Goal: Obtain resource: Download file/media

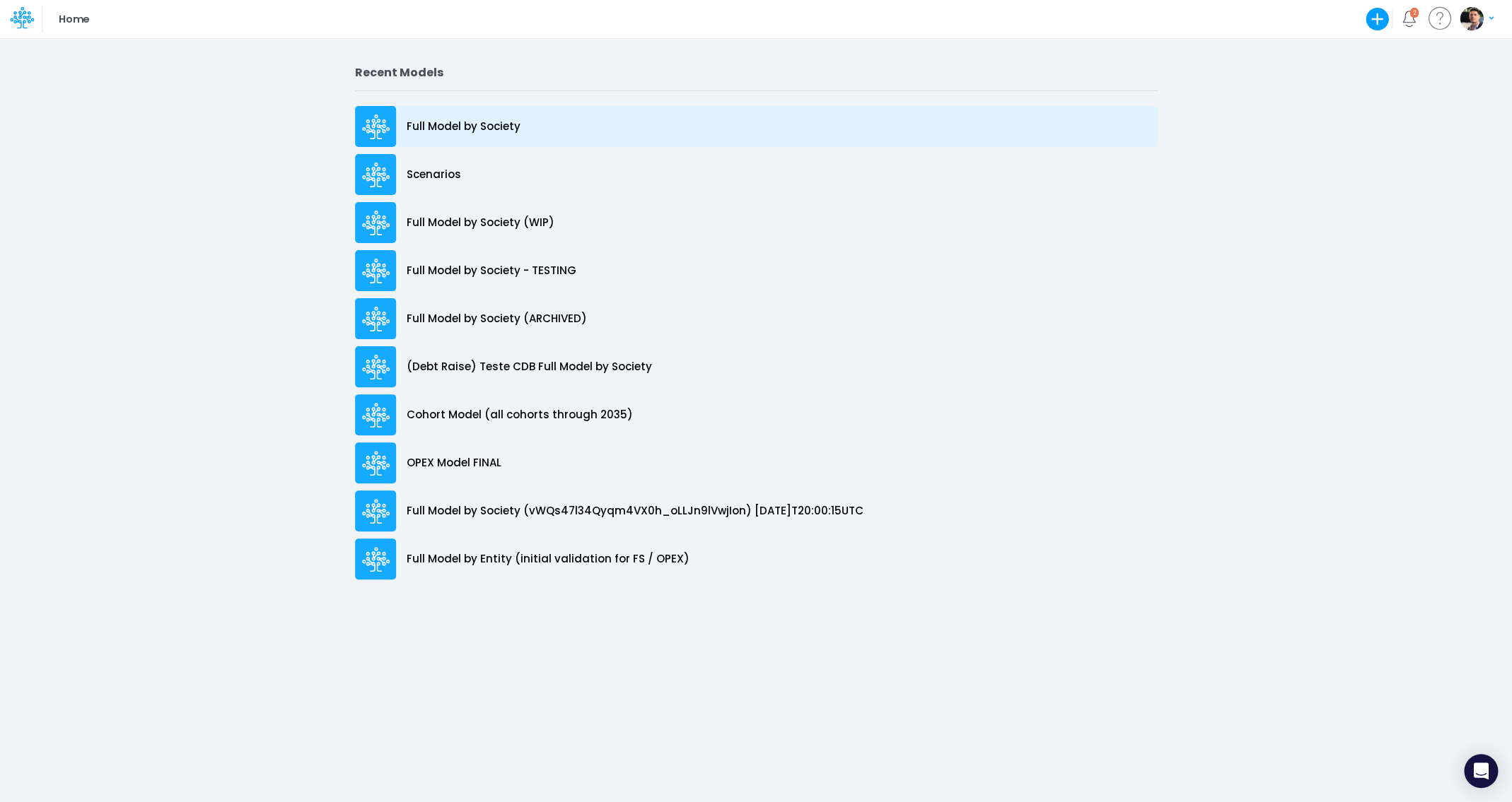
click at [466, 121] on p "Full Model by Society" at bounding box center [463, 127] width 114 height 16
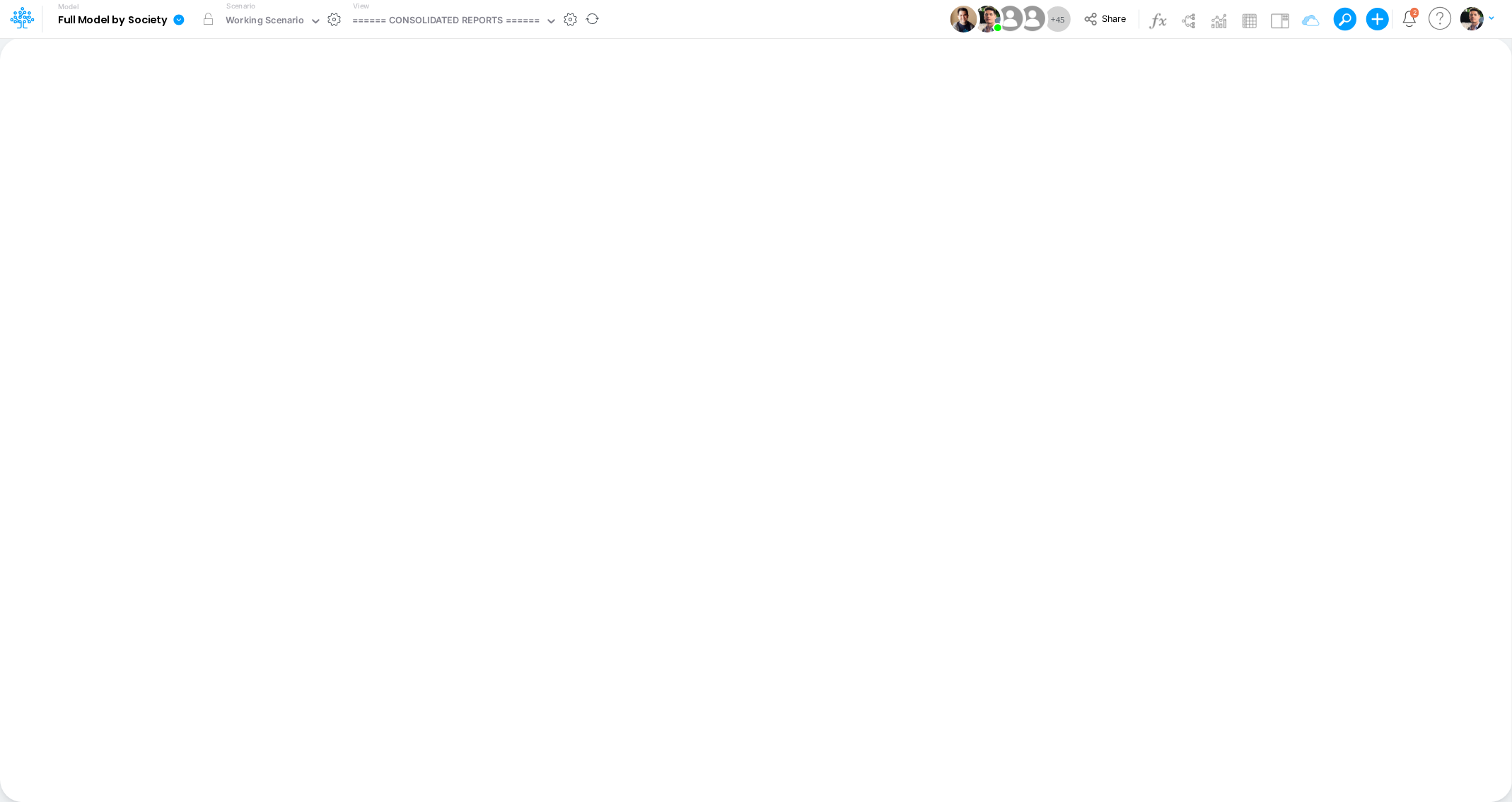
click at [176, 20] on icon at bounding box center [179, 20] width 11 height 11
click at [239, 137] on button "View model info" at bounding box center [250, 147] width 152 height 22
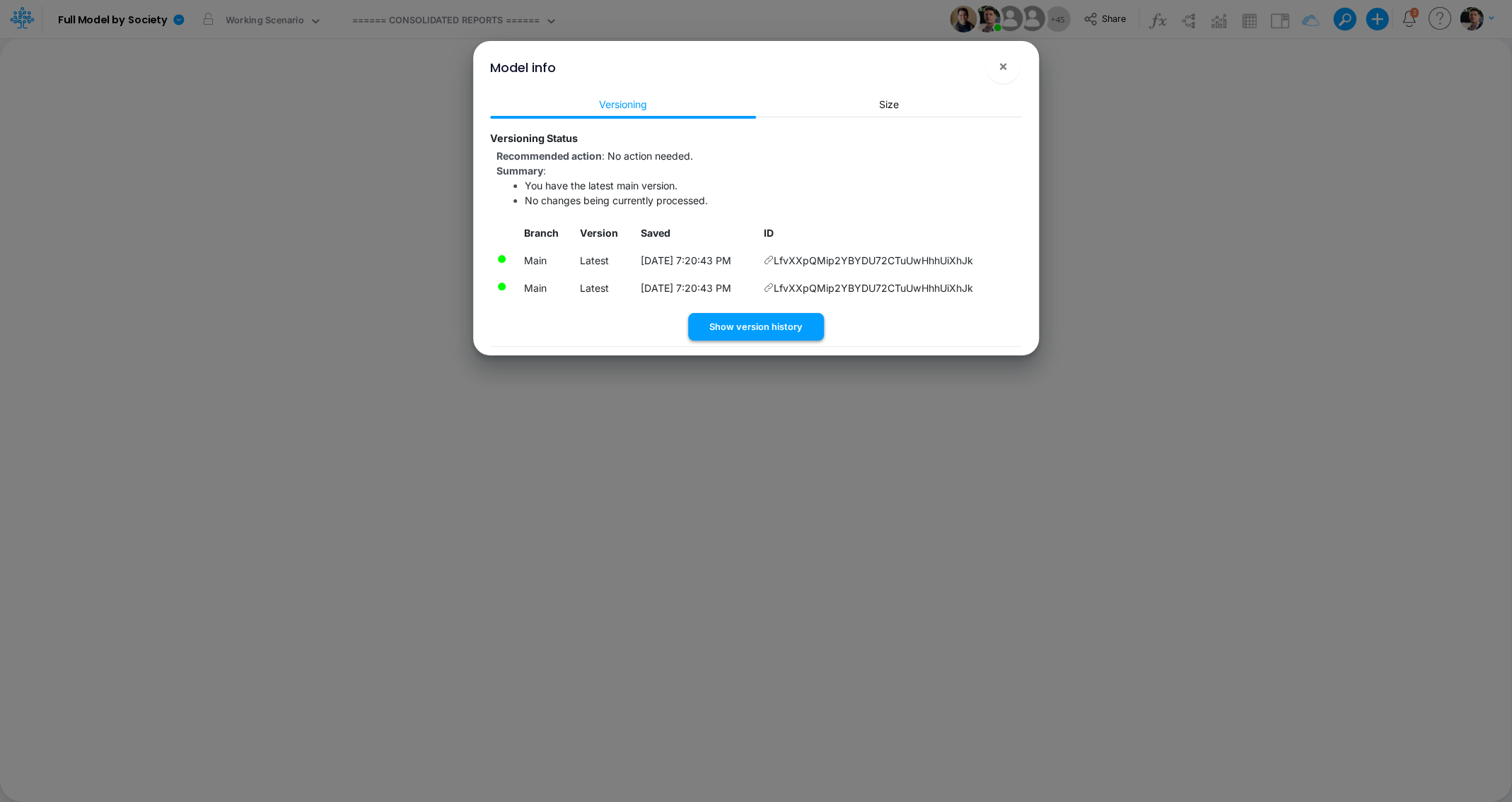
click at [766, 335] on button "Show version history" at bounding box center [756, 326] width 136 height 27
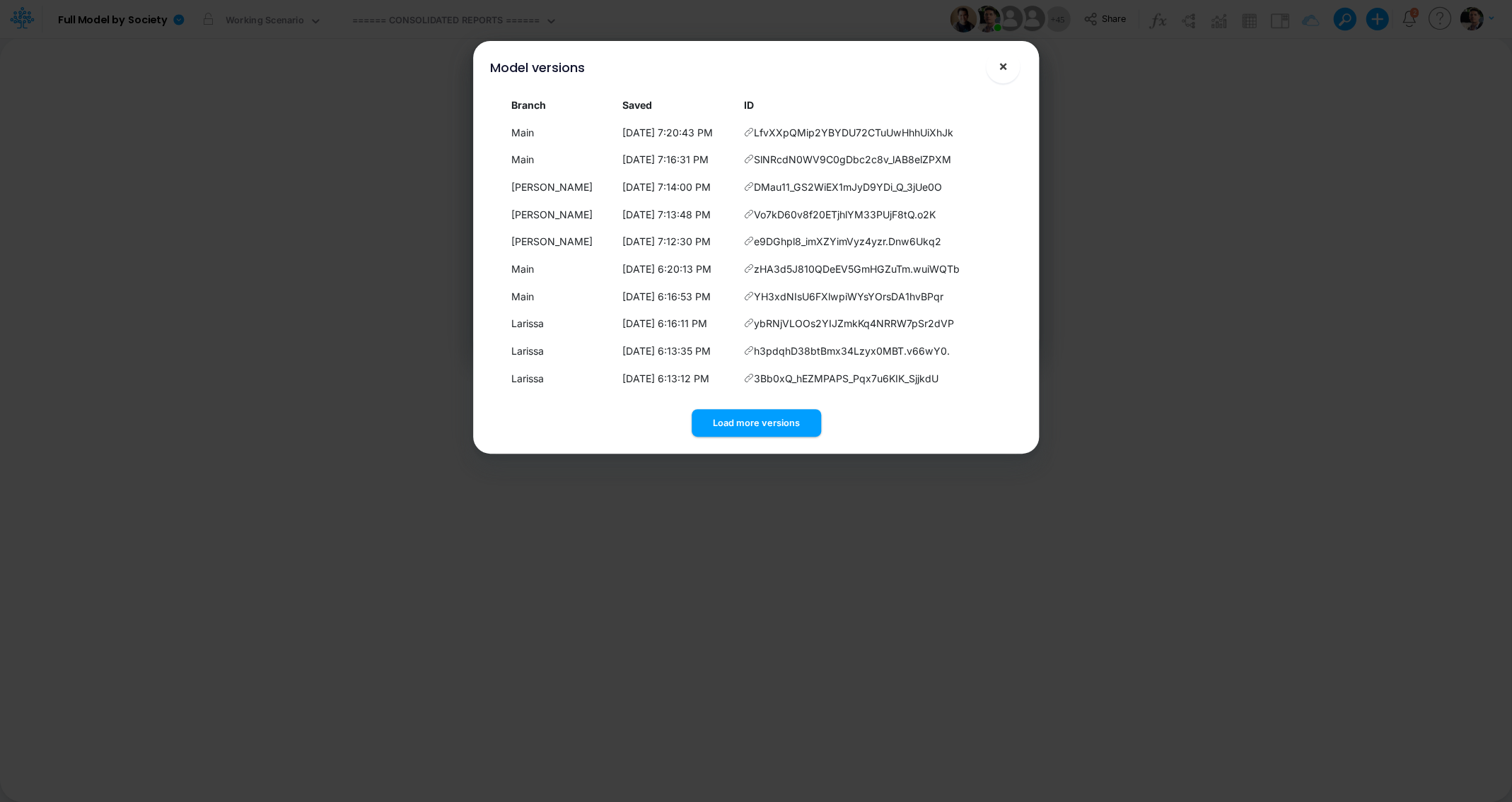
click at [1004, 73] on span "×" at bounding box center [1003, 66] width 9 height 17
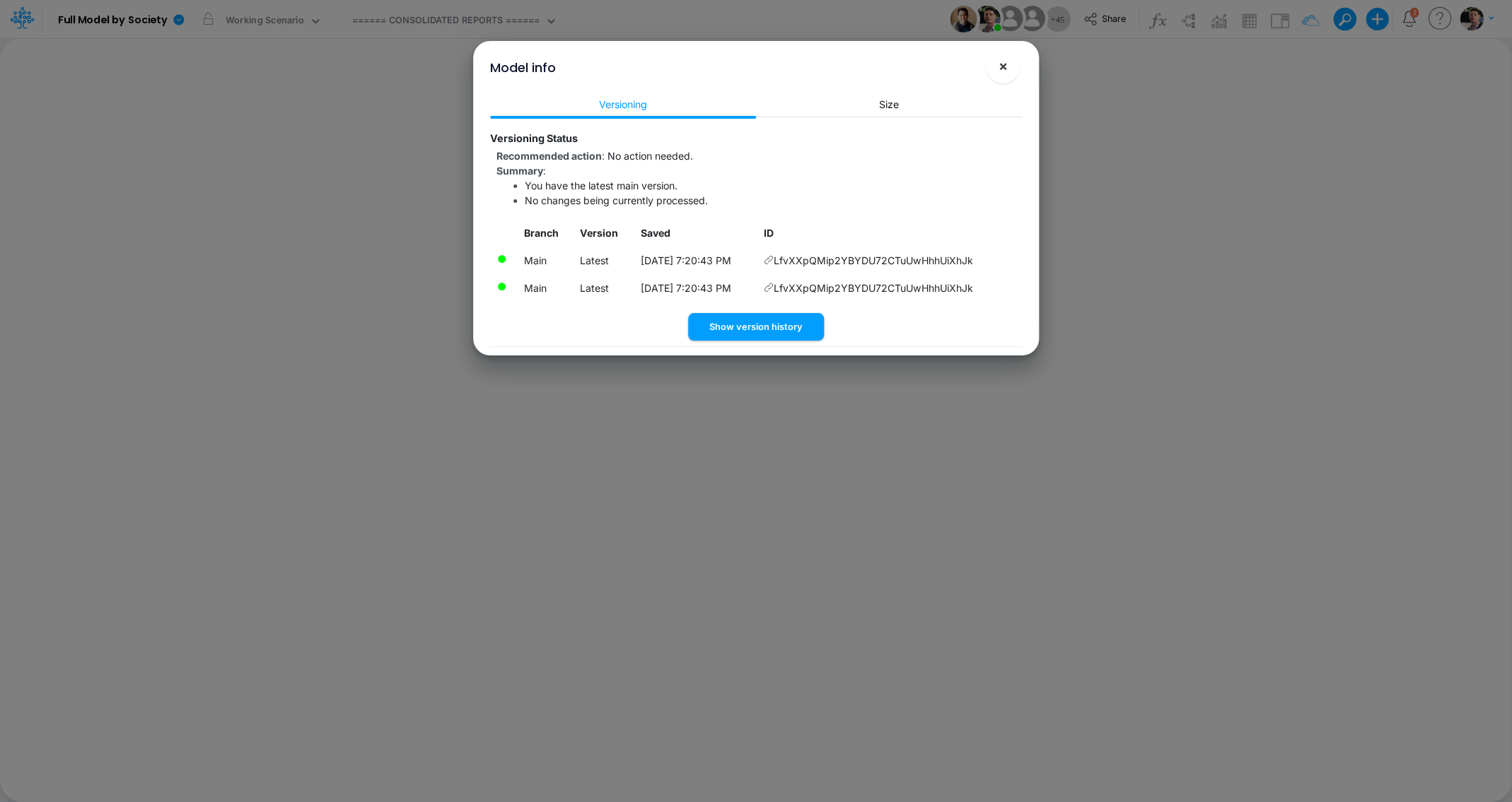
click at [1003, 70] on span "×" at bounding box center [1003, 66] width 9 height 17
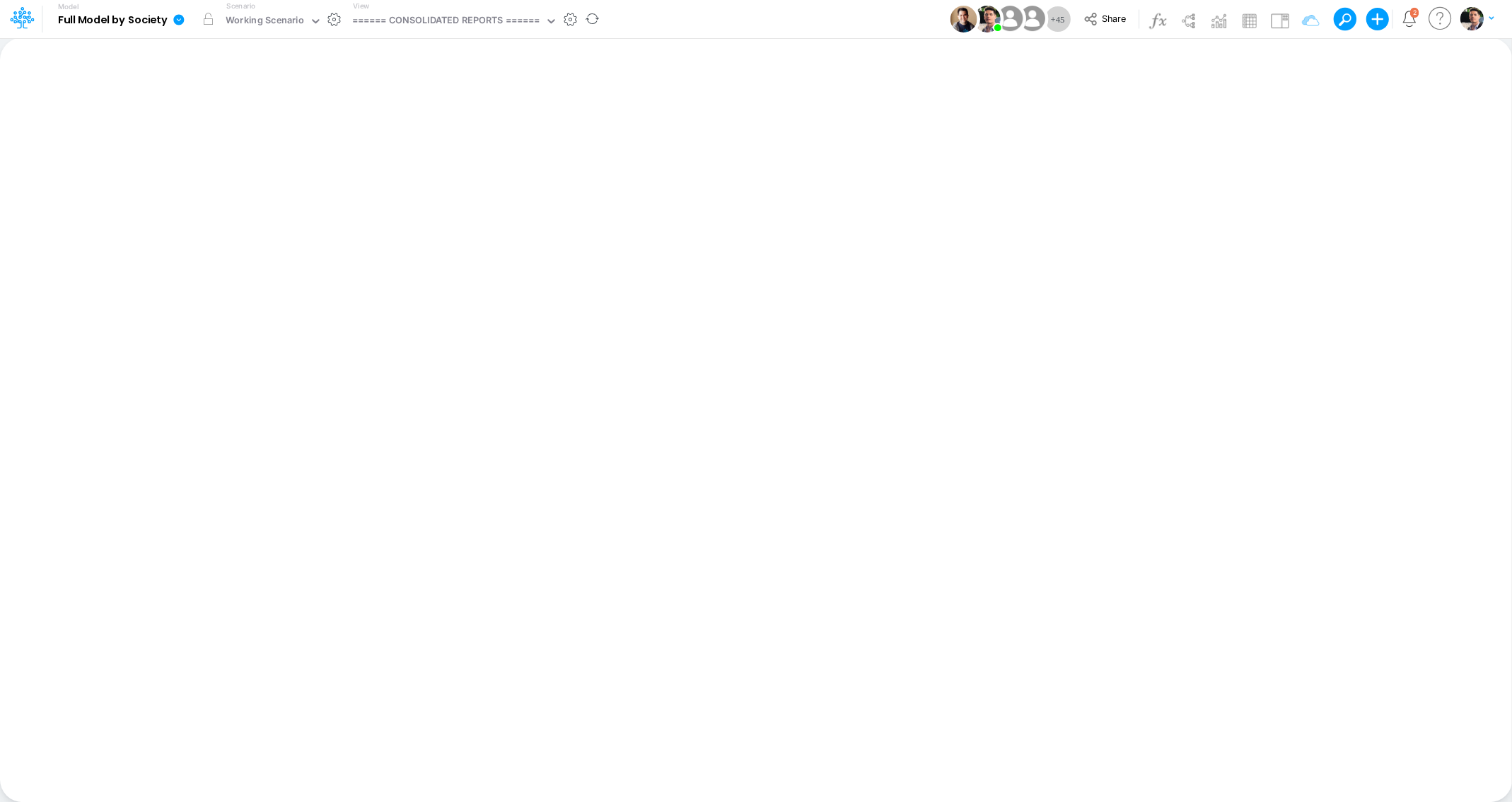
click at [180, 22] on icon at bounding box center [179, 20] width 11 height 11
click at [216, 124] on button "Export" at bounding box center [250, 124] width 152 height 23
click at [391, 134] on button "Excel" at bounding box center [402, 132] width 152 height 22
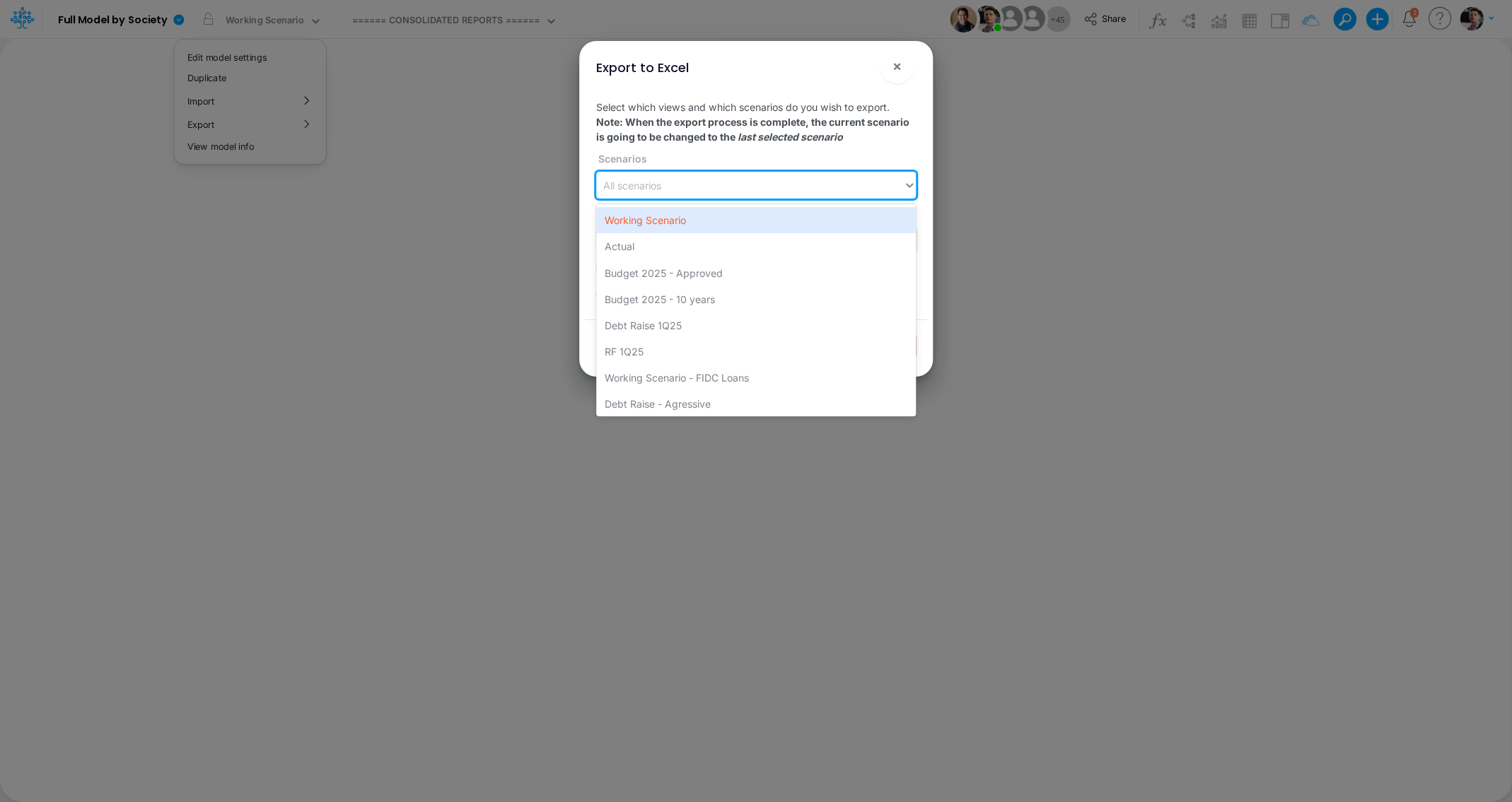
click at [700, 179] on div "All scenarios" at bounding box center [749, 186] width 307 height 23
click at [682, 226] on div "Working Scenario" at bounding box center [756, 219] width 320 height 26
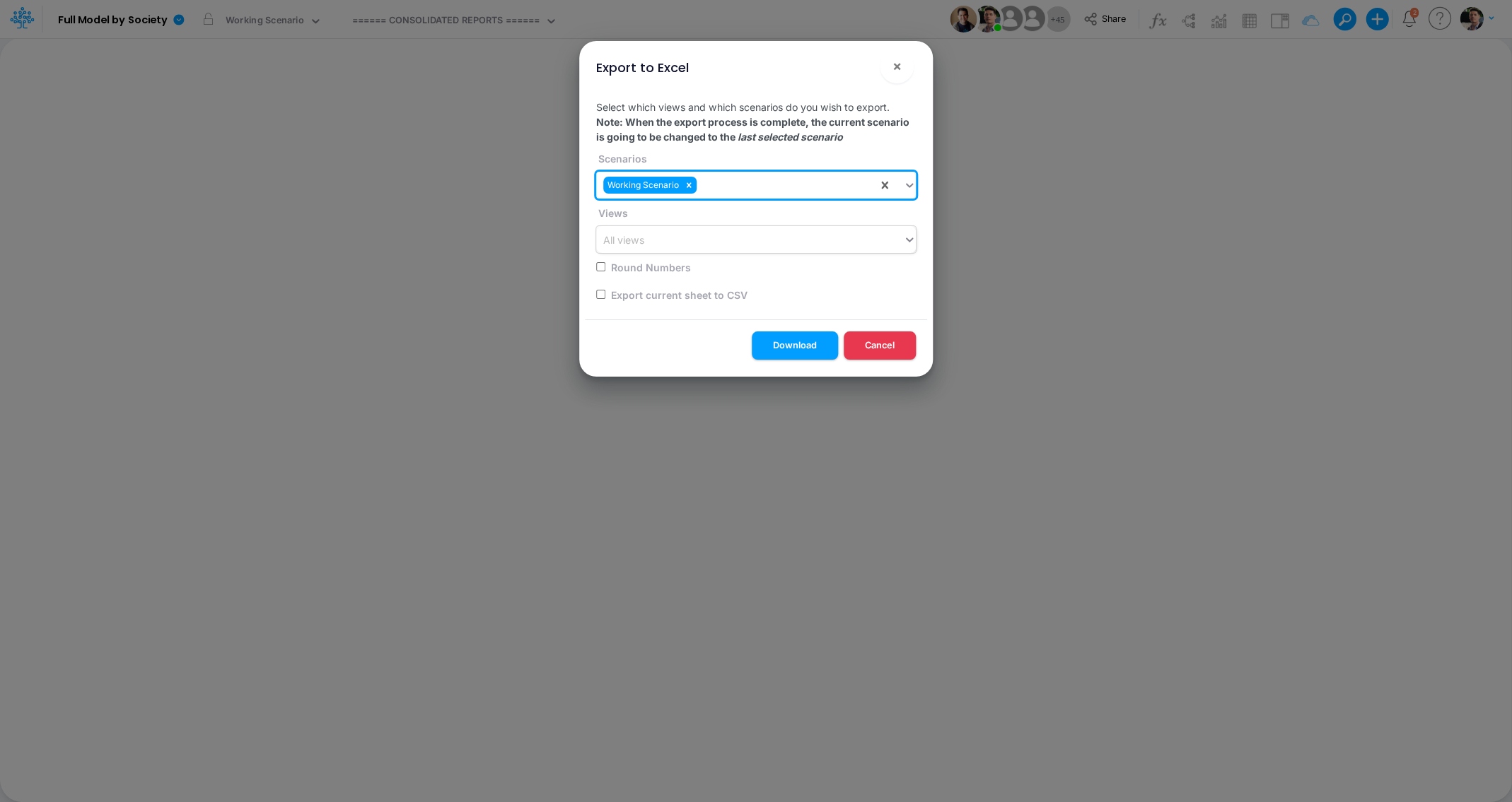
click at [687, 247] on div "All views" at bounding box center [749, 240] width 307 height 23
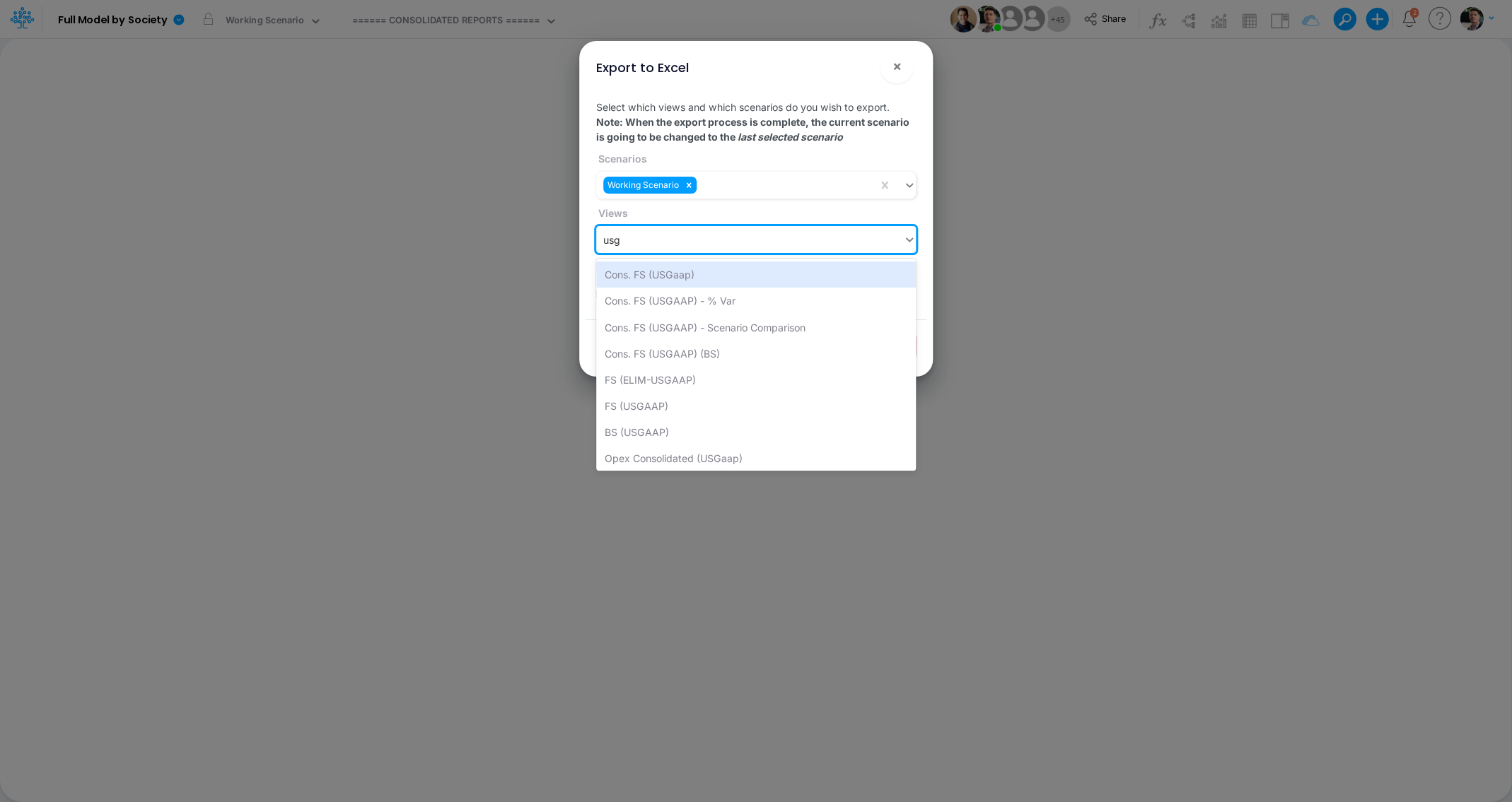
type input "usga"
click at [694, 268] on div "Cons. FS (USGaap)" at bounding box center [756, 274] width 320 height 26
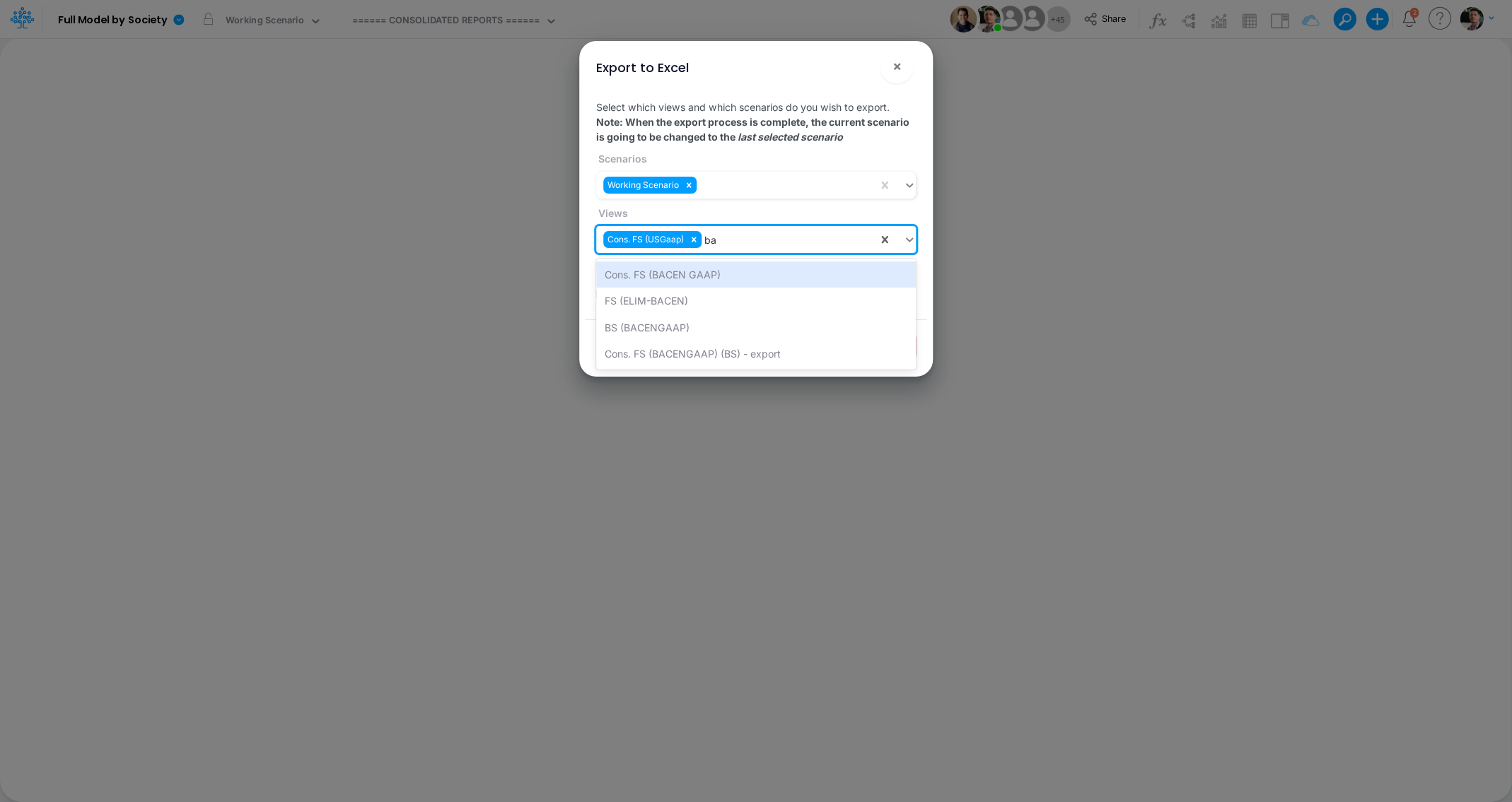
type input "b"
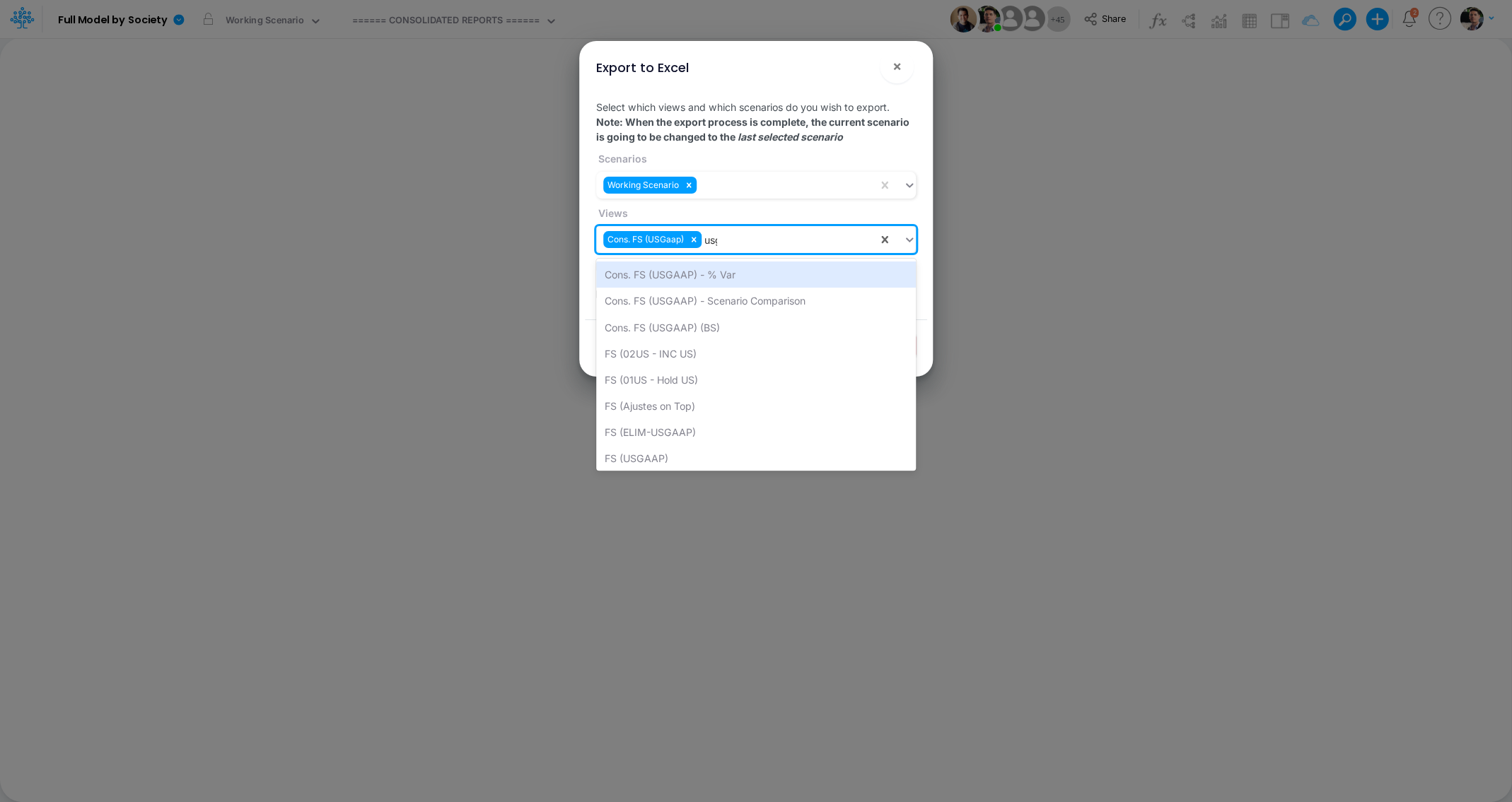
type input "usga"
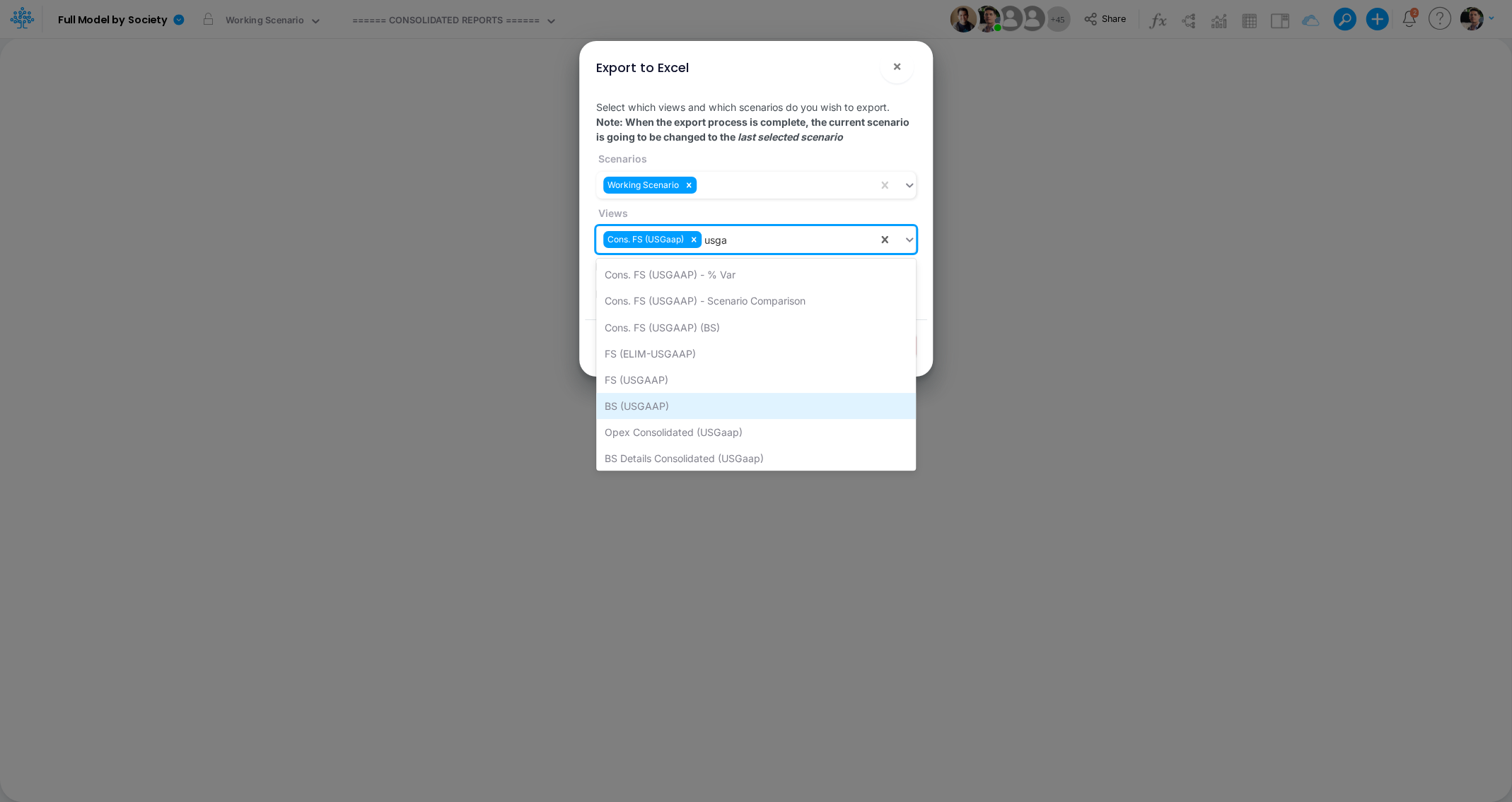
click at [667, 404] on div "BS (USGAAP)" at bounding box center [756, 405] width 320 height 26
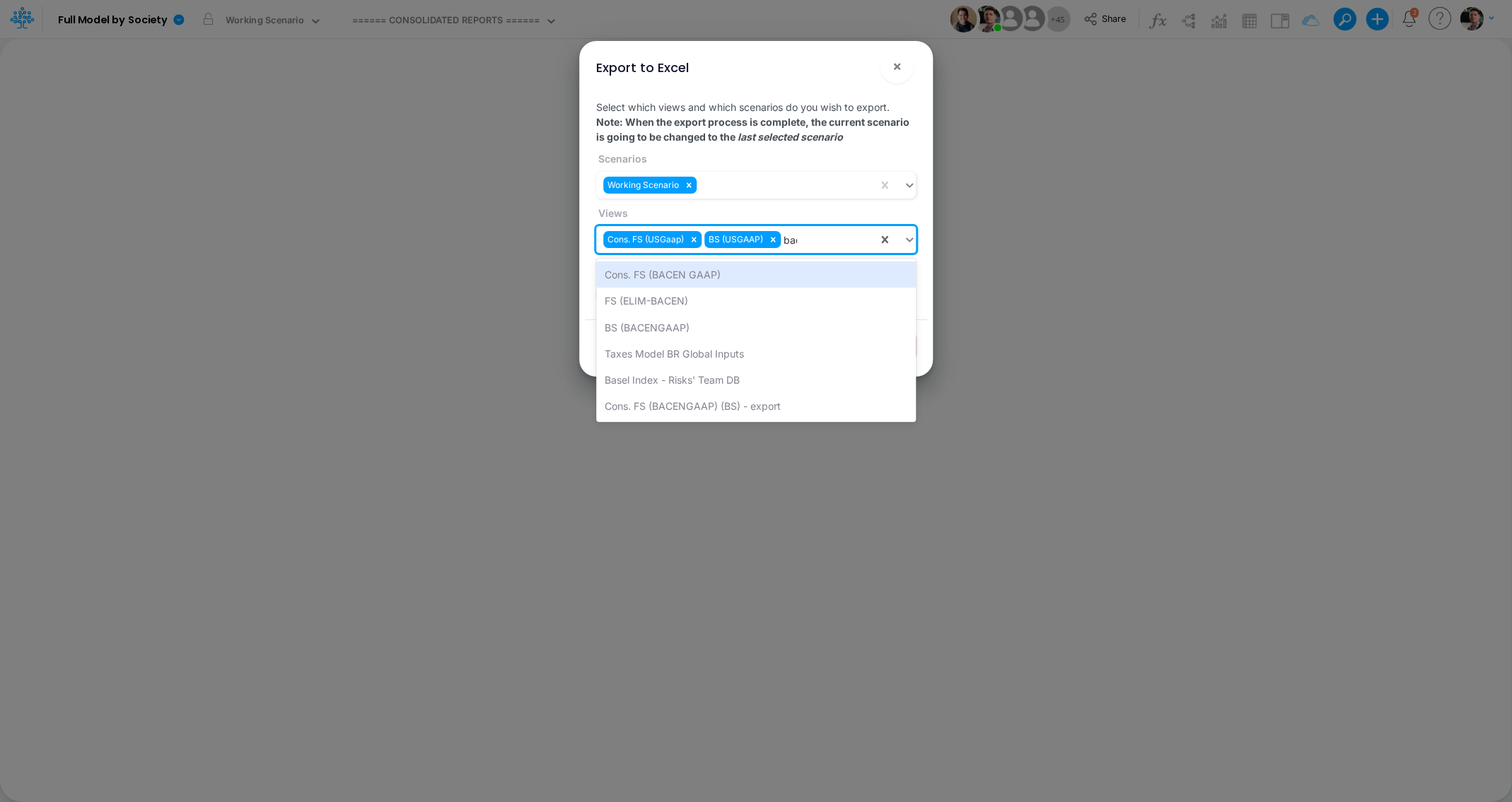
type input "bace"
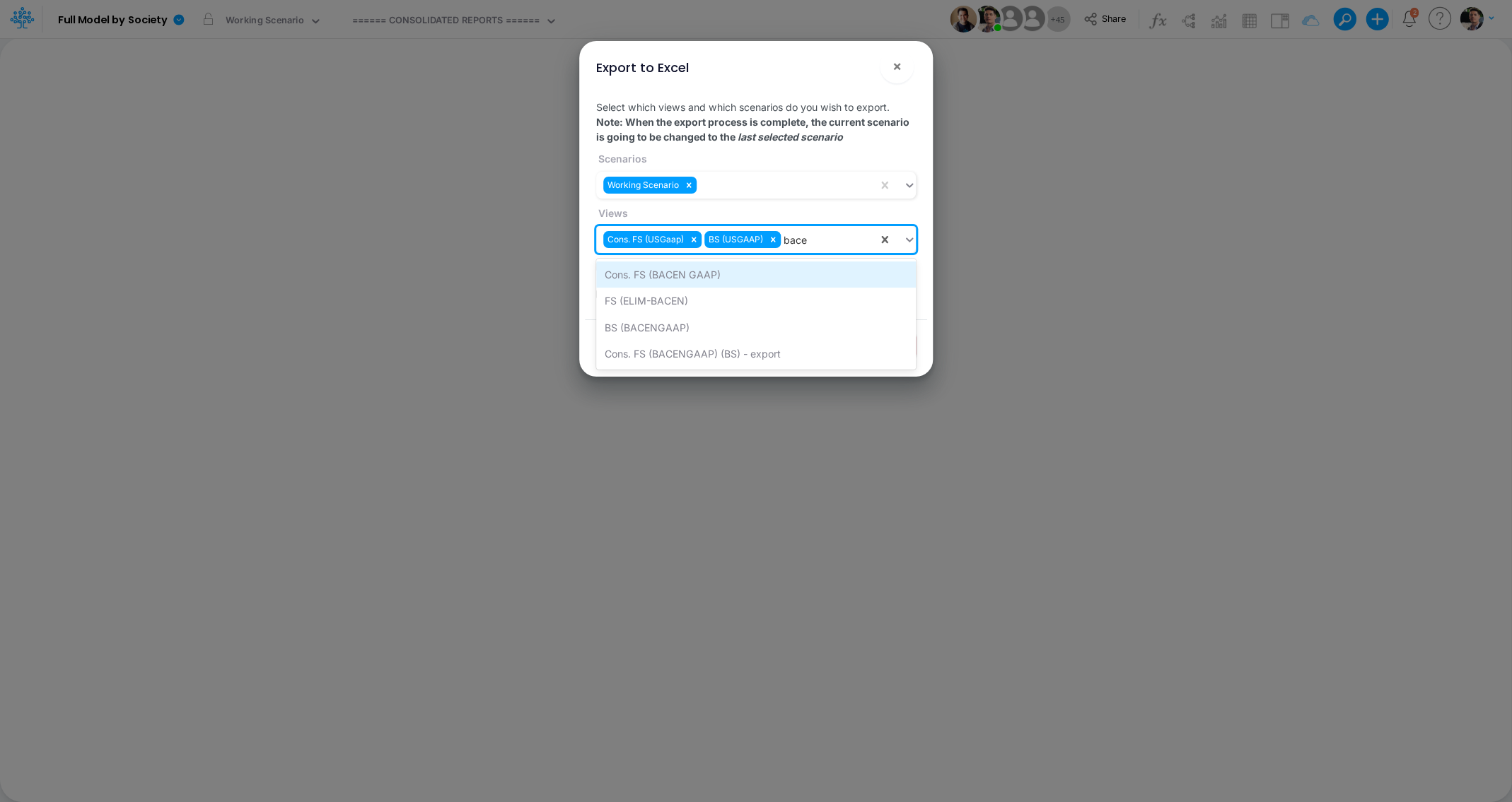
click at [688, 274] on div "Cons. FS (BACEN GAAP)" at bounding box center [756, 274] width 320 height 26
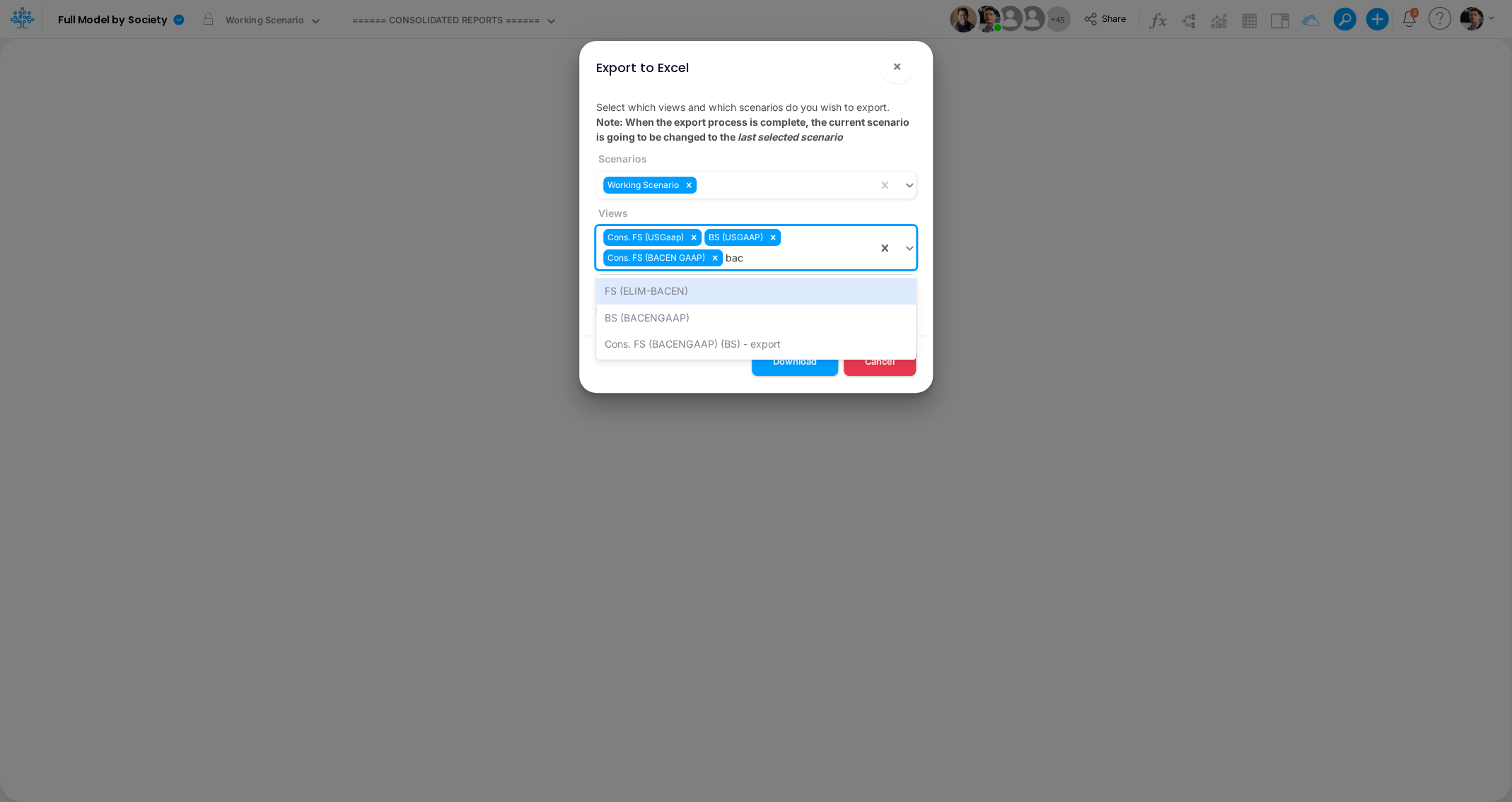
type input "bace"
click at [655, 323] on div "BS (BACENGAAP)" at bounding box center [756, 317] width 320 height 26
type input "off"
click at [668, 294] on div "Cons. FS (Off [GEOGRAPHIC_DATA])" at bounding box center [756, 291] width 320 height 26
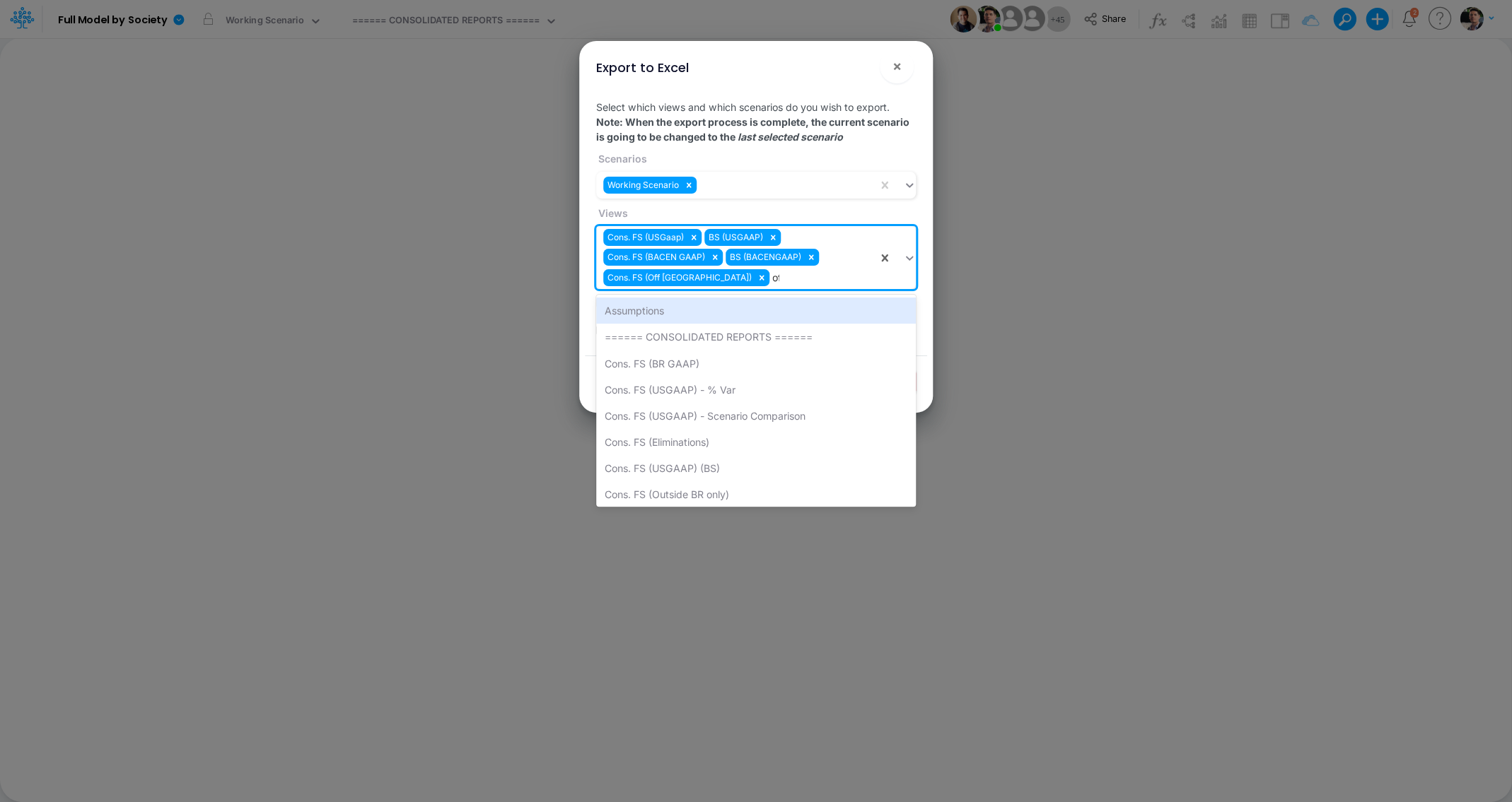
type input "off"
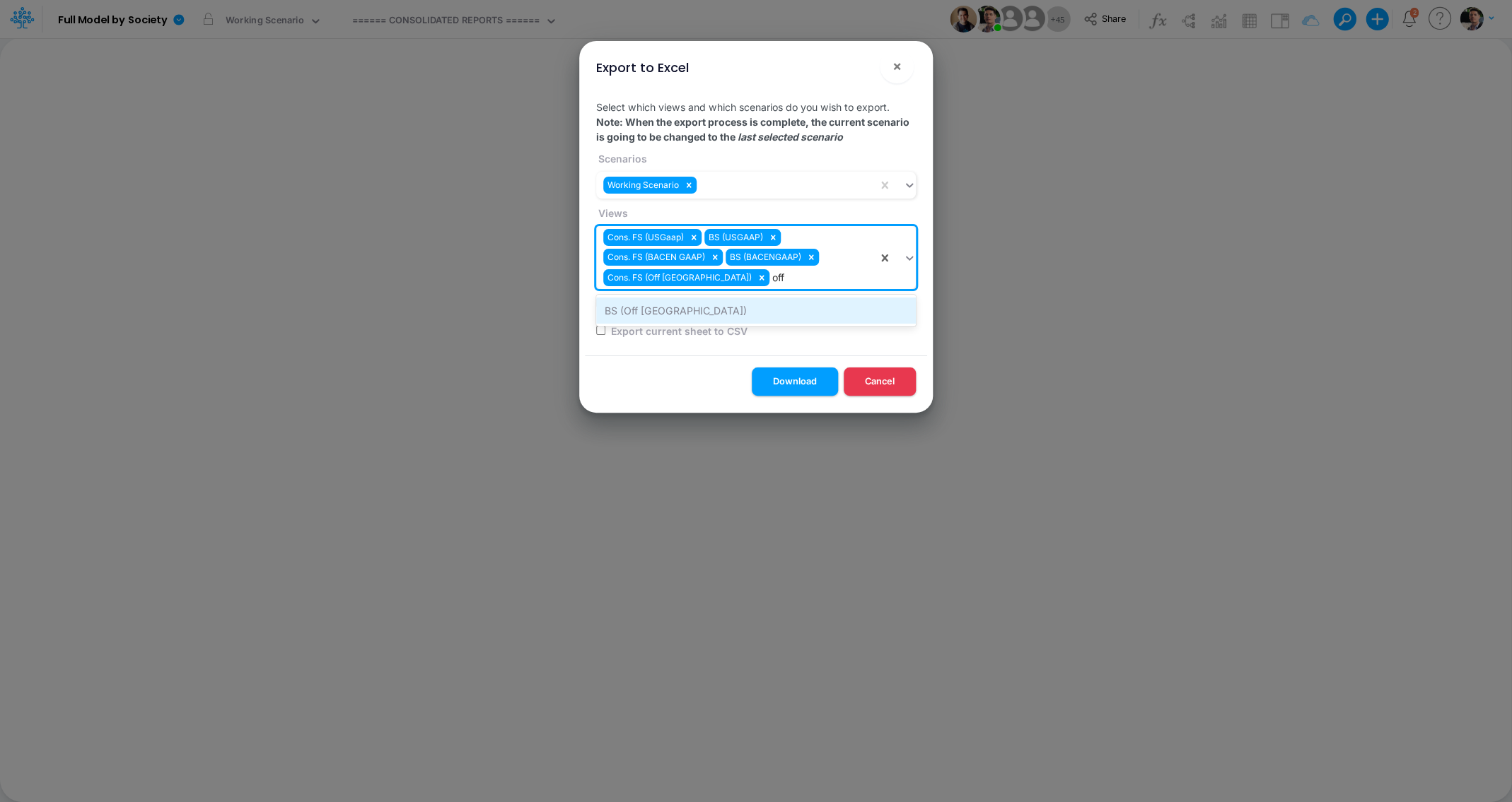
click at [671, 314] on div "BS (Off [GEOGRAPHIC_DATA])" at bounding box center [756, 310] width 320 height 26
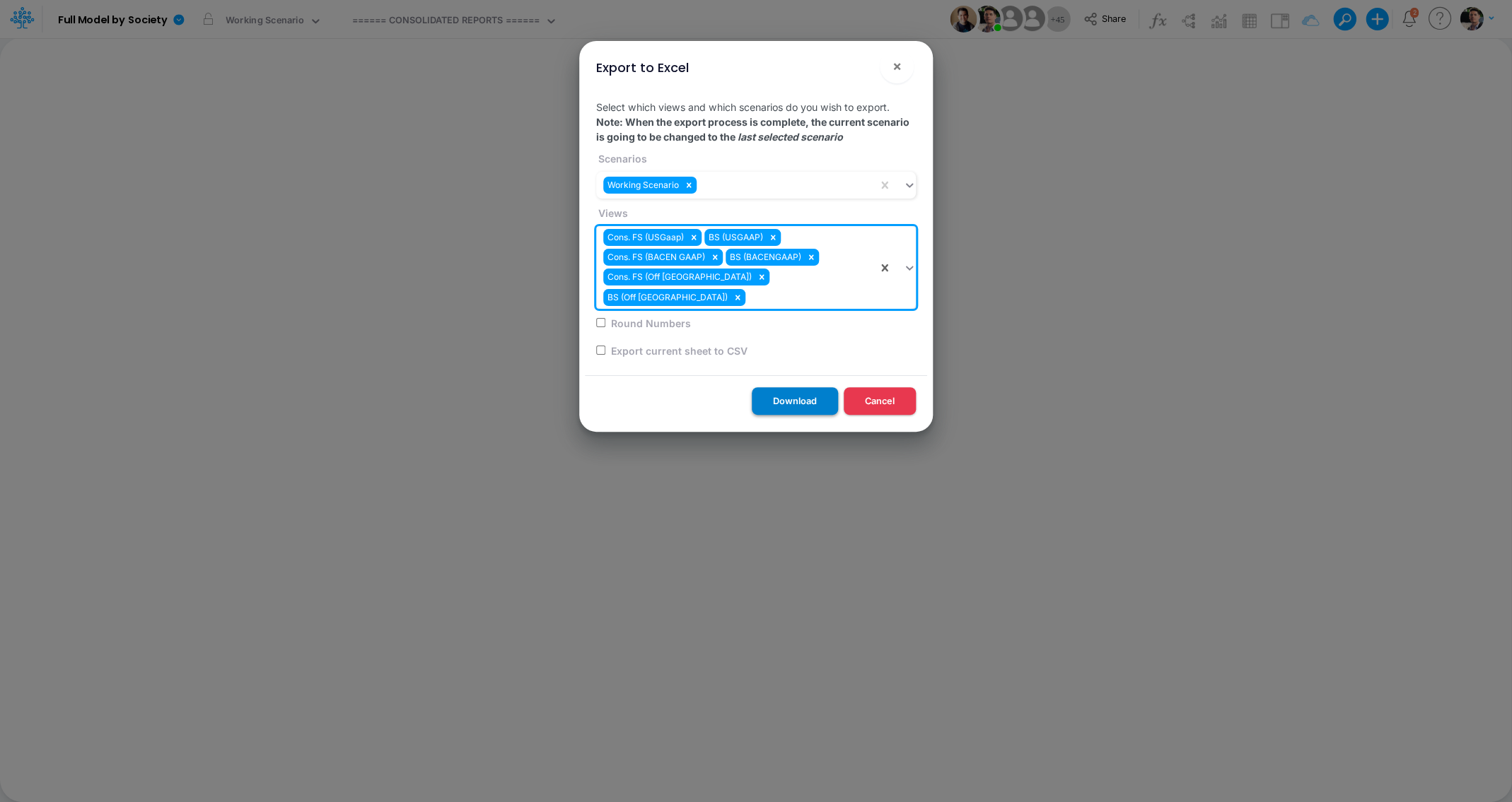
click at [788, 389] on button "Download" at bounding box center [795, 401] width 86 height 27
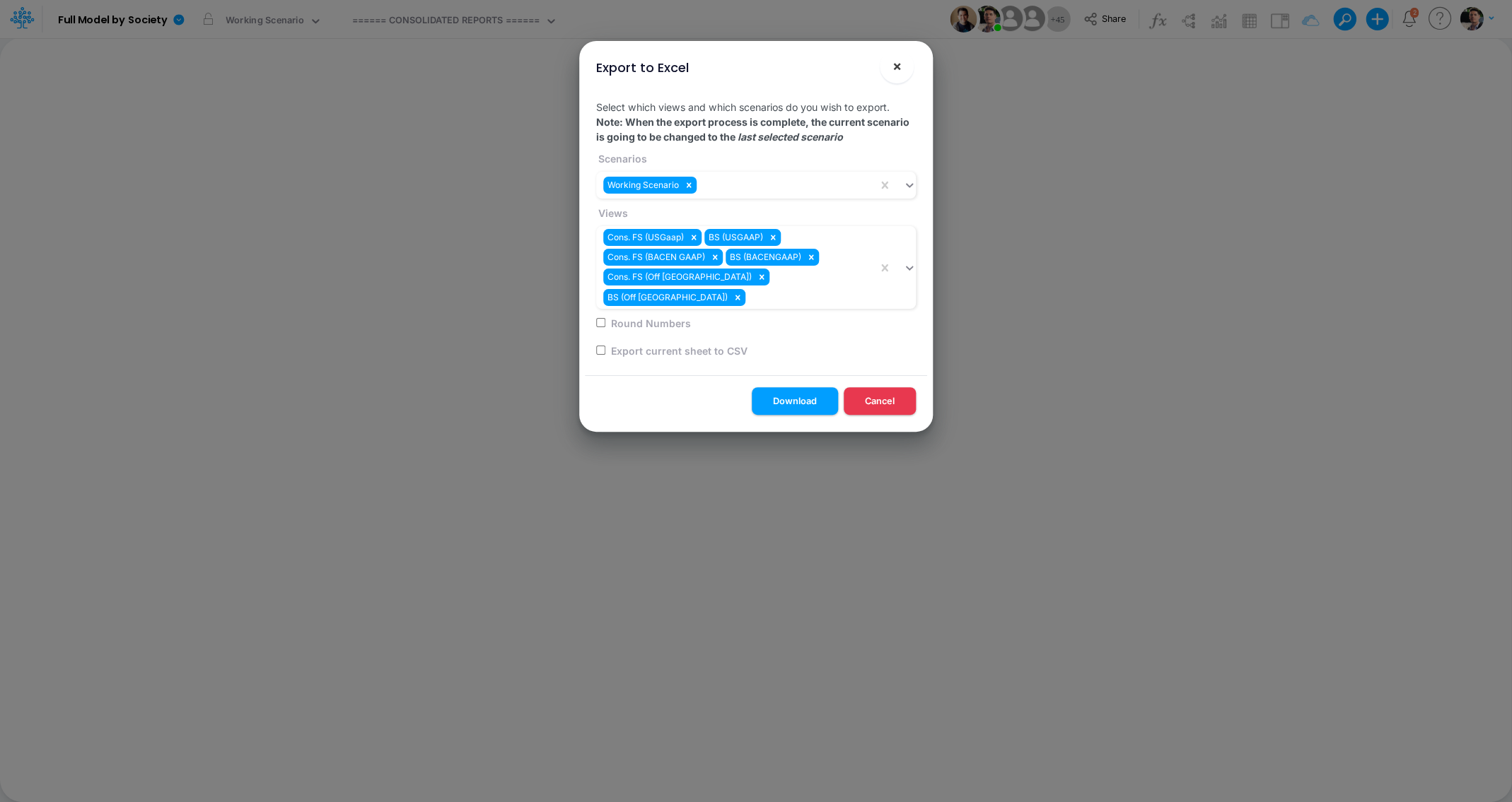
click at [892, 74] on span "×" at bounding box center [897, 66] width 9 height 17
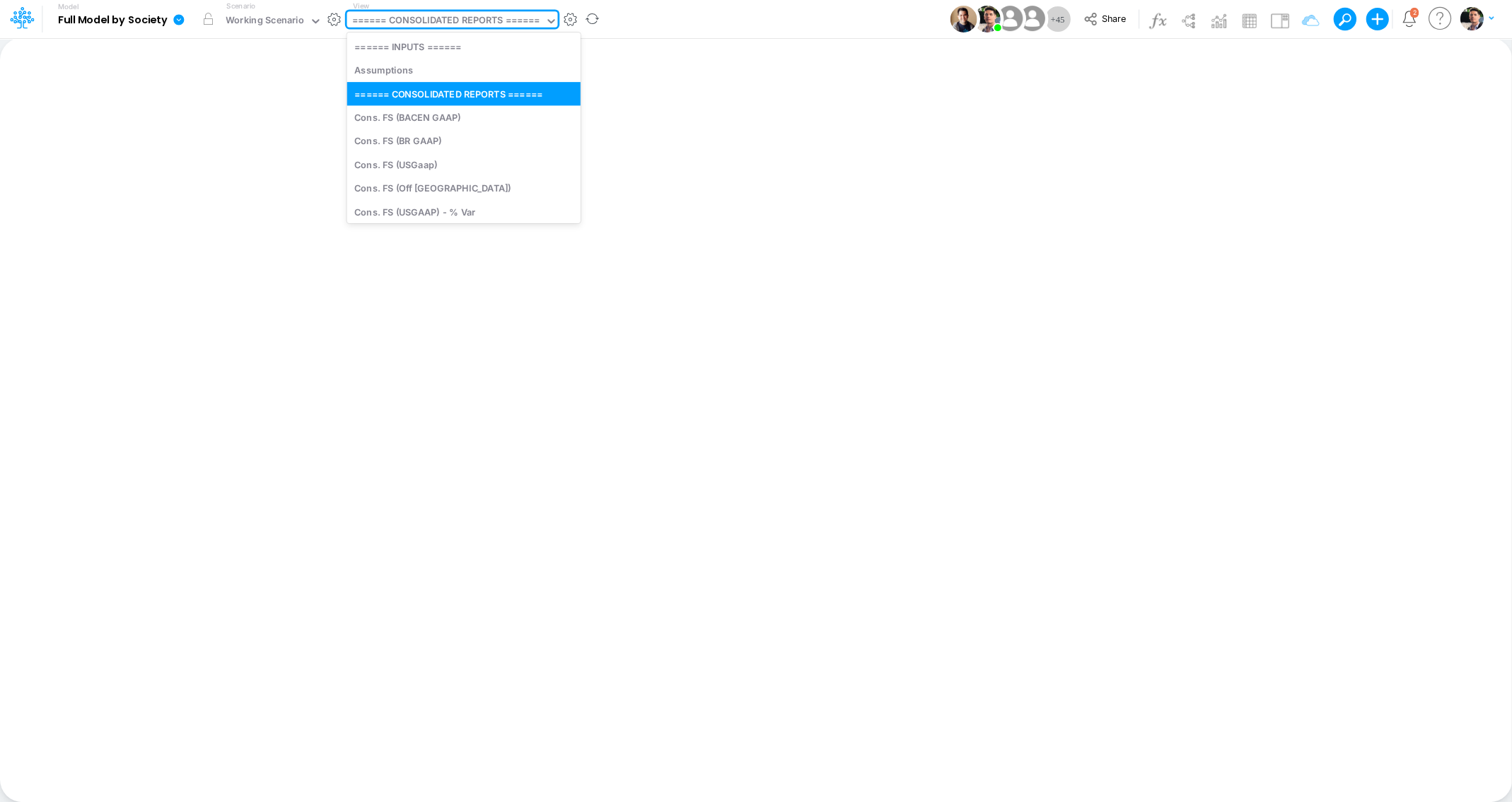
click at [452, 21] on div "====== CONSOLIDATED REPORTS ======" at bounding box center [446, 21] width 188 height 16
type input "us"
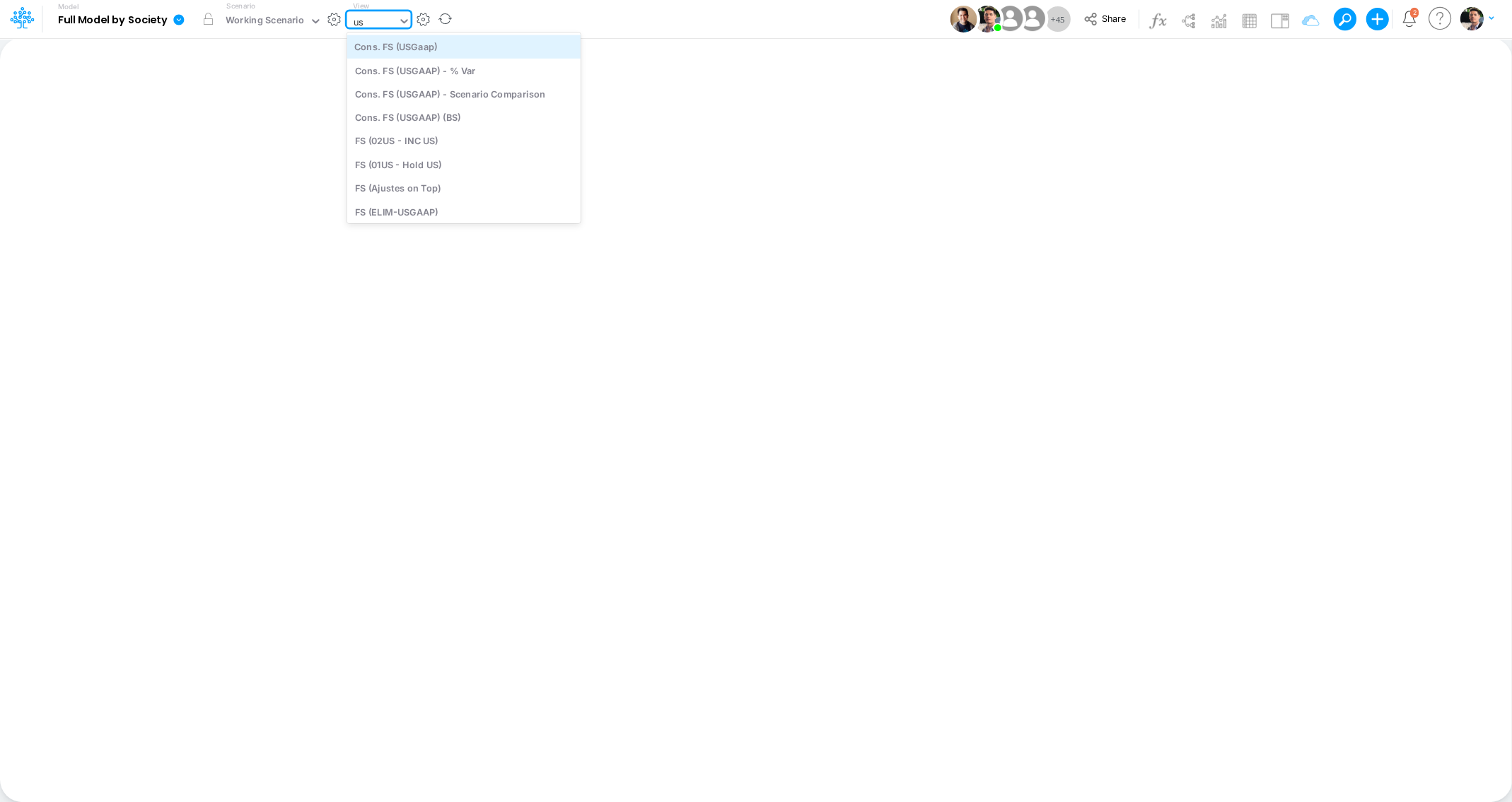
click at [460, 55] on div "Cons. FS (USGaap)" at bounding box center [463, 46] width 234 height 23
type input "Consolidated FS - USGAAP"
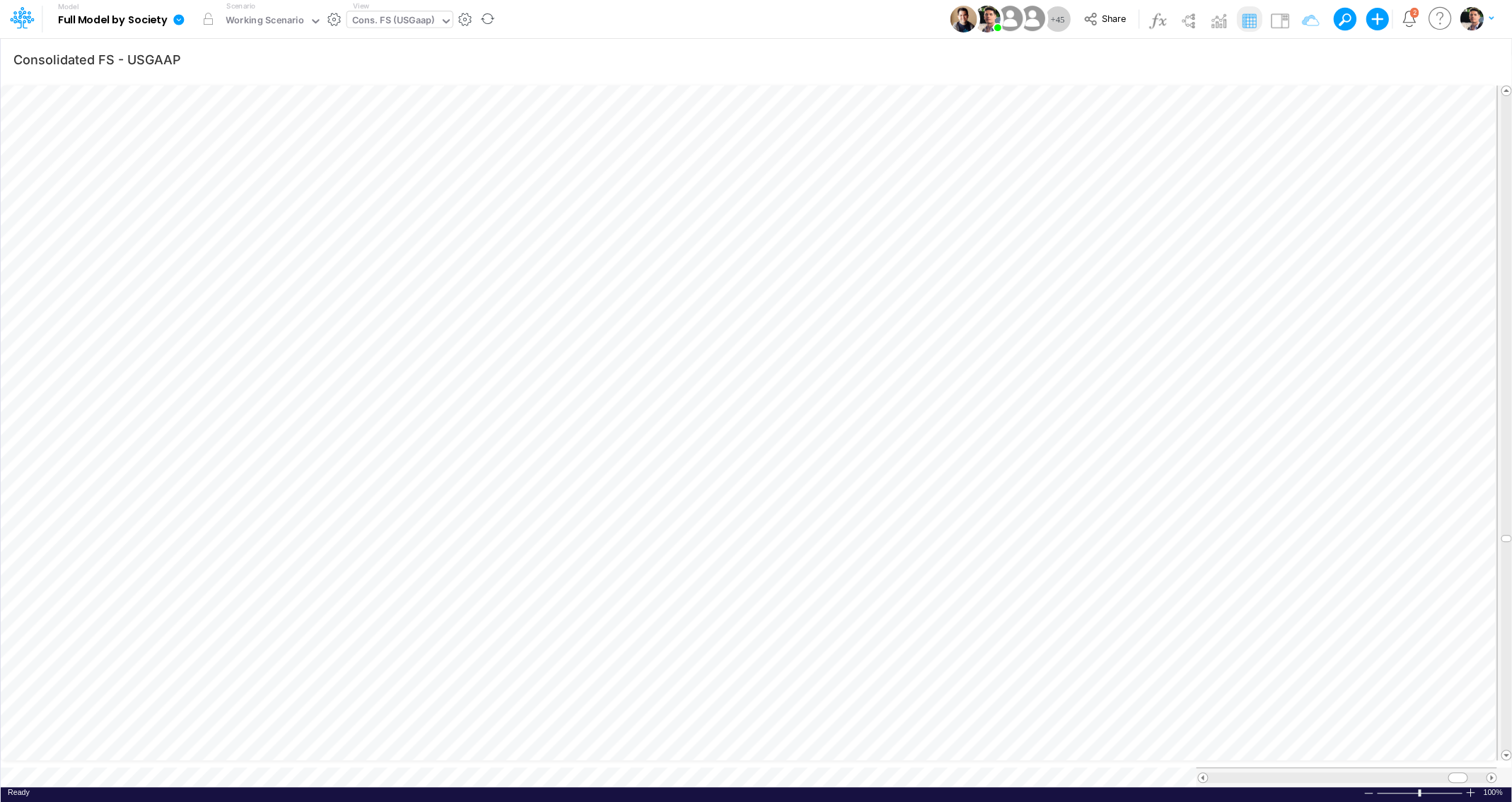
scroll to position [5, 16]
